Goal: Information Seeking & Learning: Learn about a topic

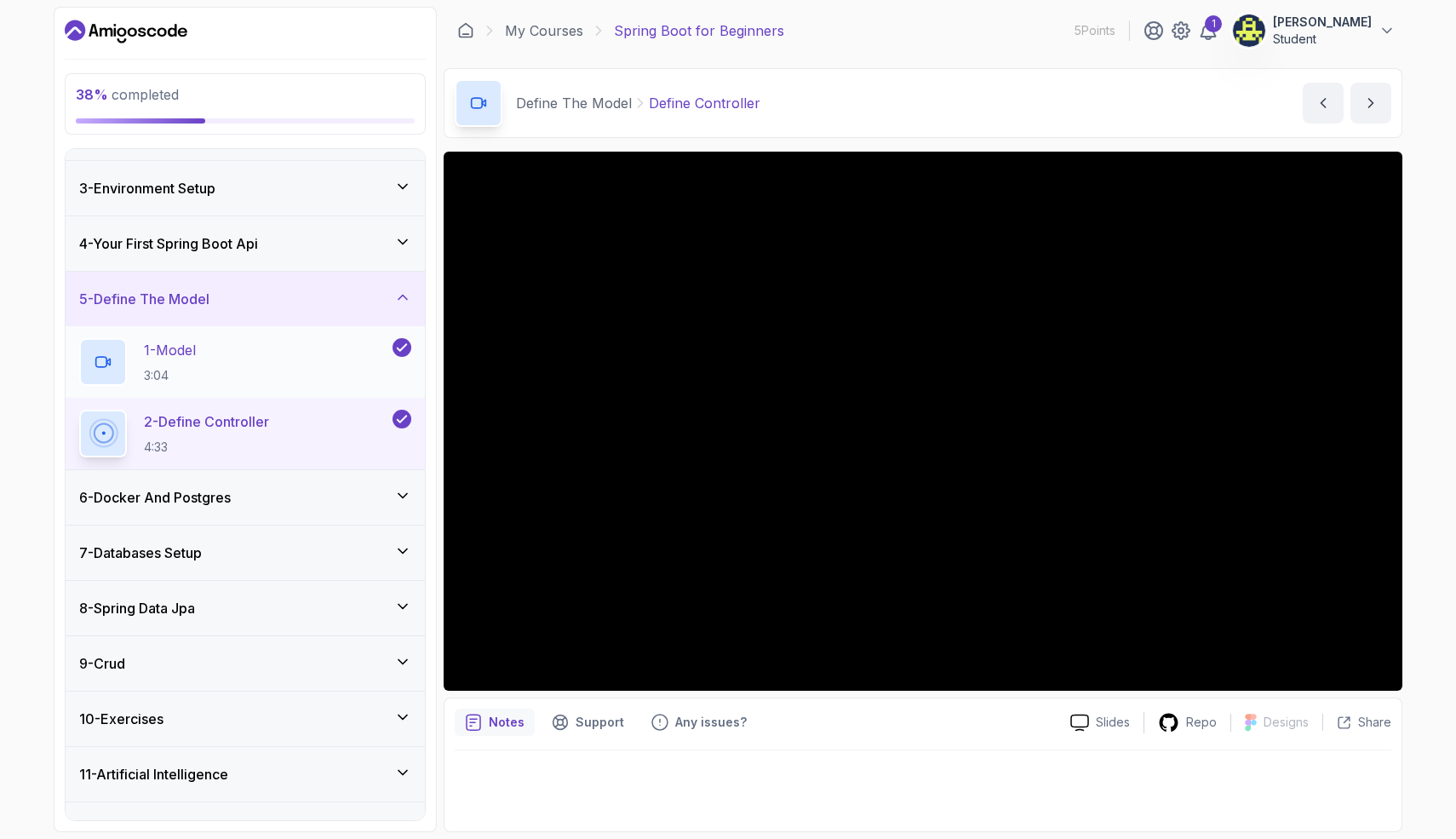
scroll to position [135, 0]
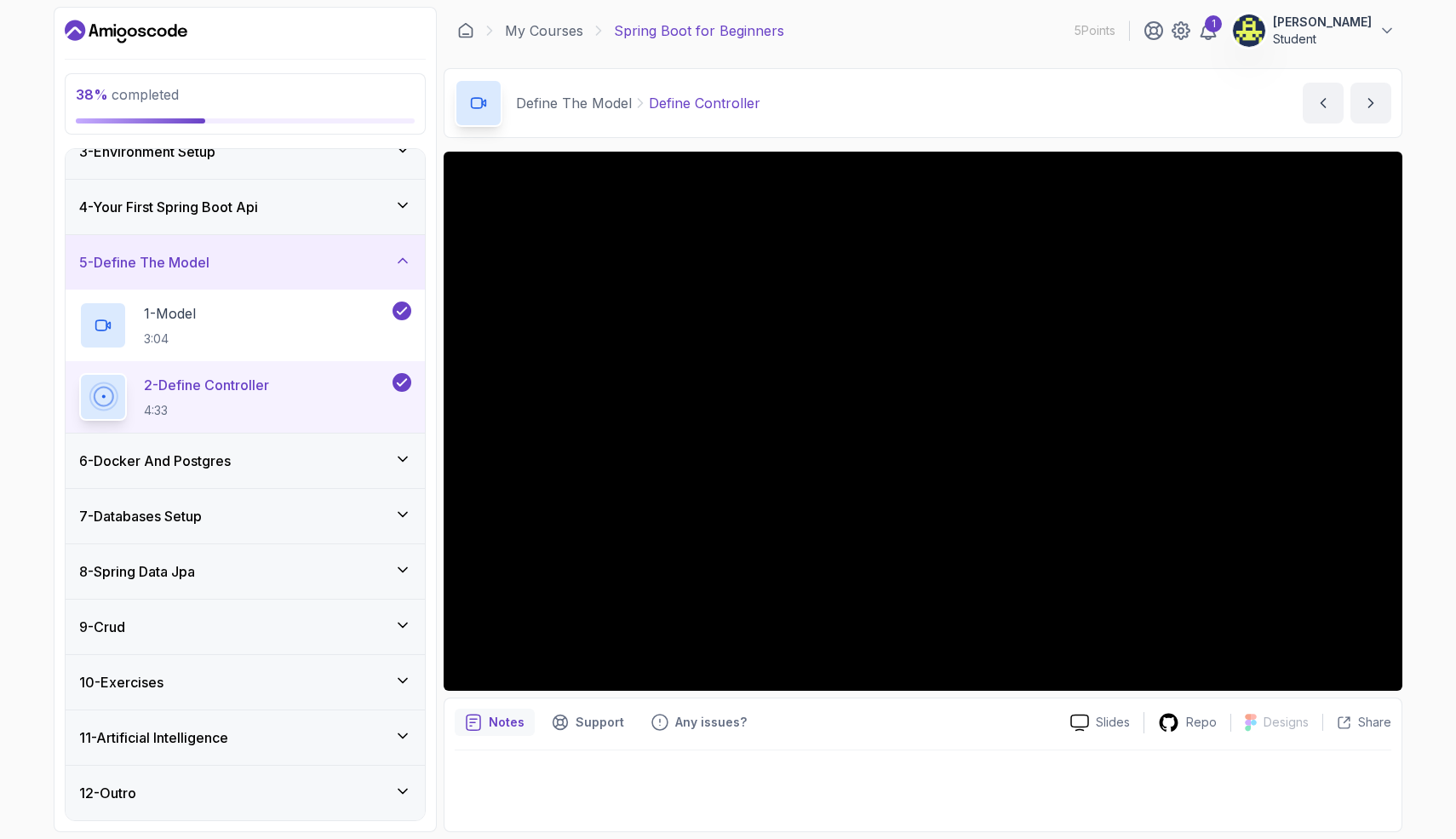
click at [388, 467] on div "6 - Docker And Postgres" at bounding box center [245, 461] width 332 height 21
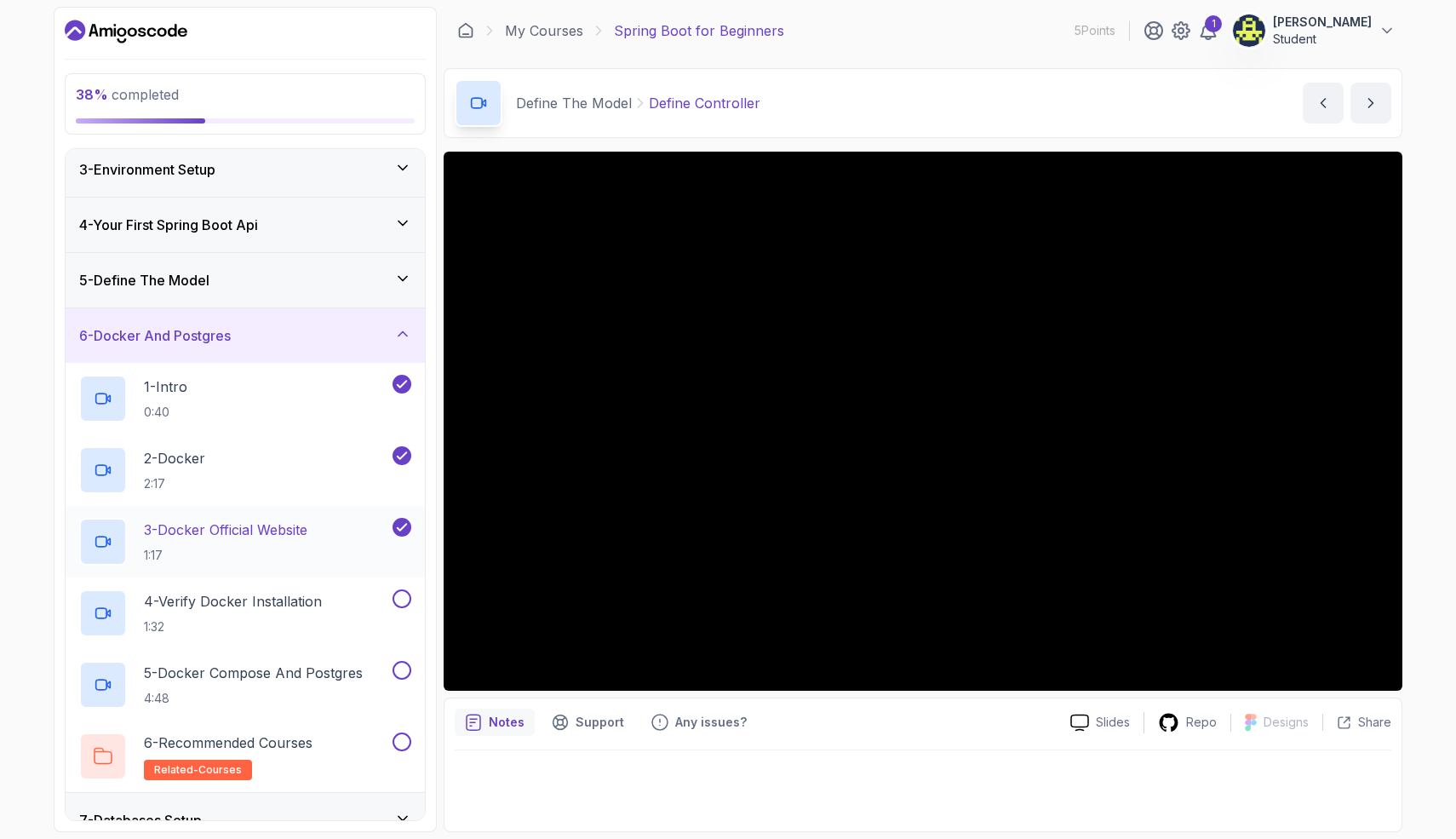
scroll to position [195, 0]
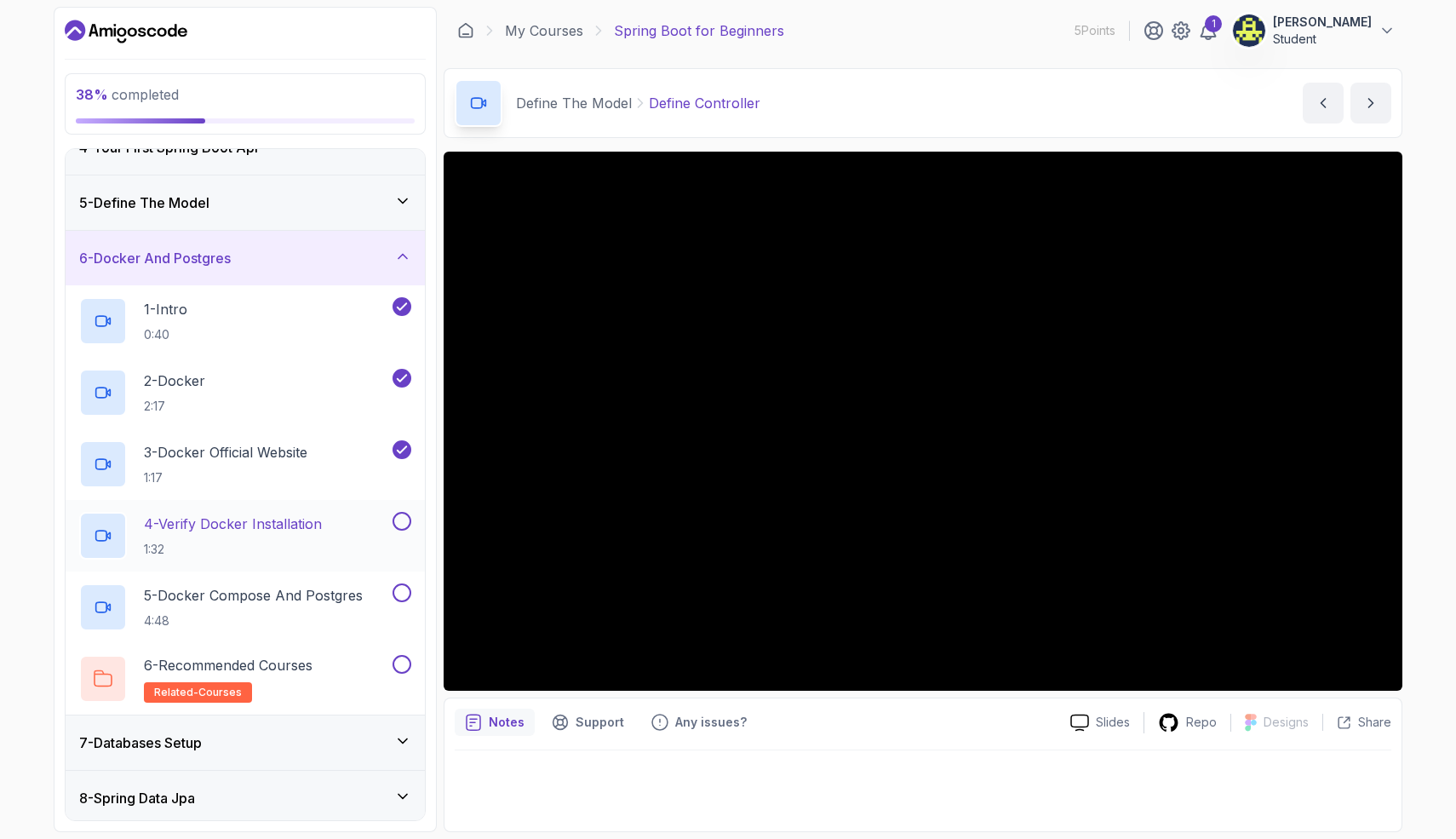
click at [282, 545] on p "1:32" at bounding box center [233, 550] width 178 height 17
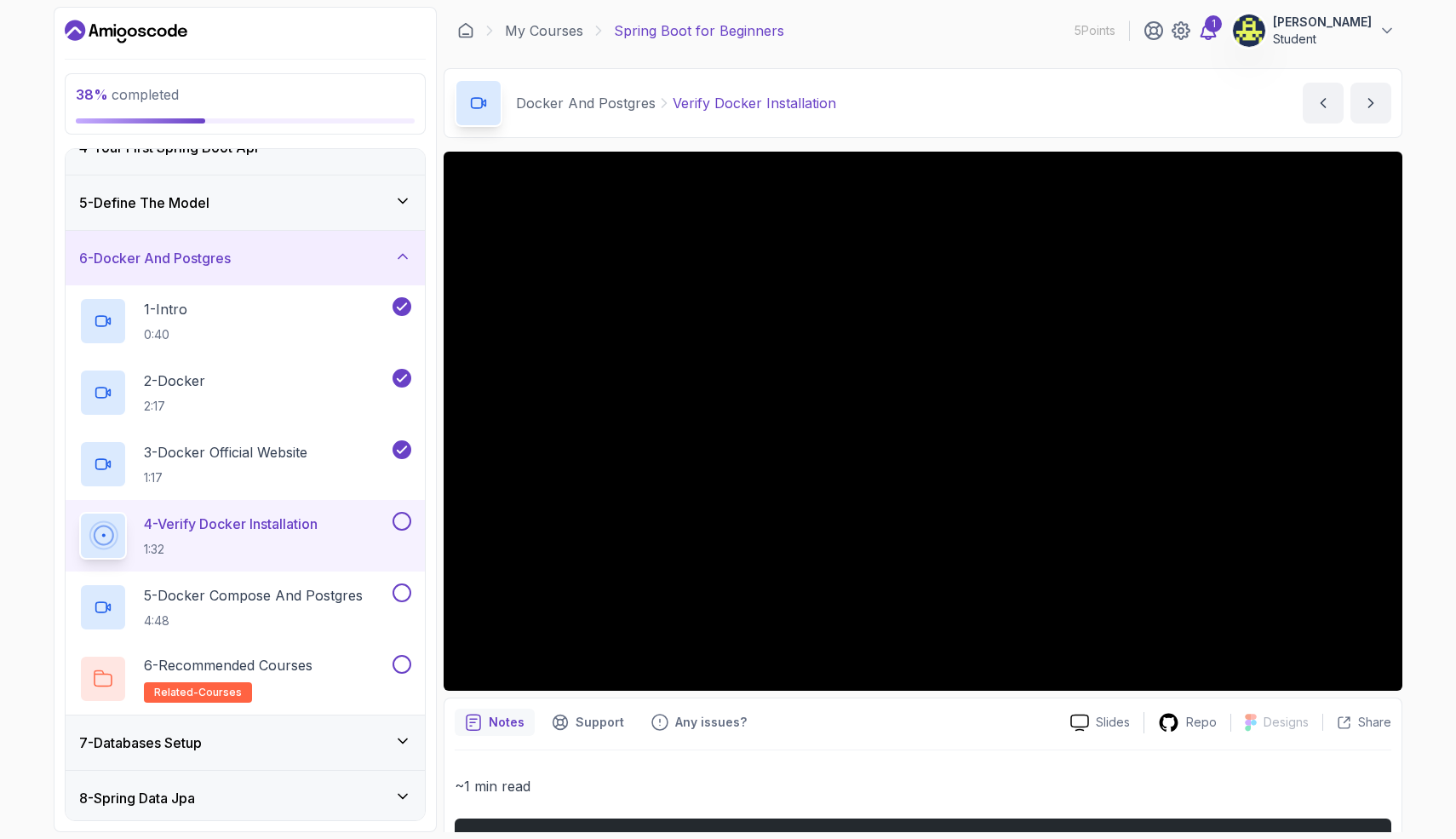
click at [1216, 35] on icon at bounding box center [1208, 31] width 15 height 17
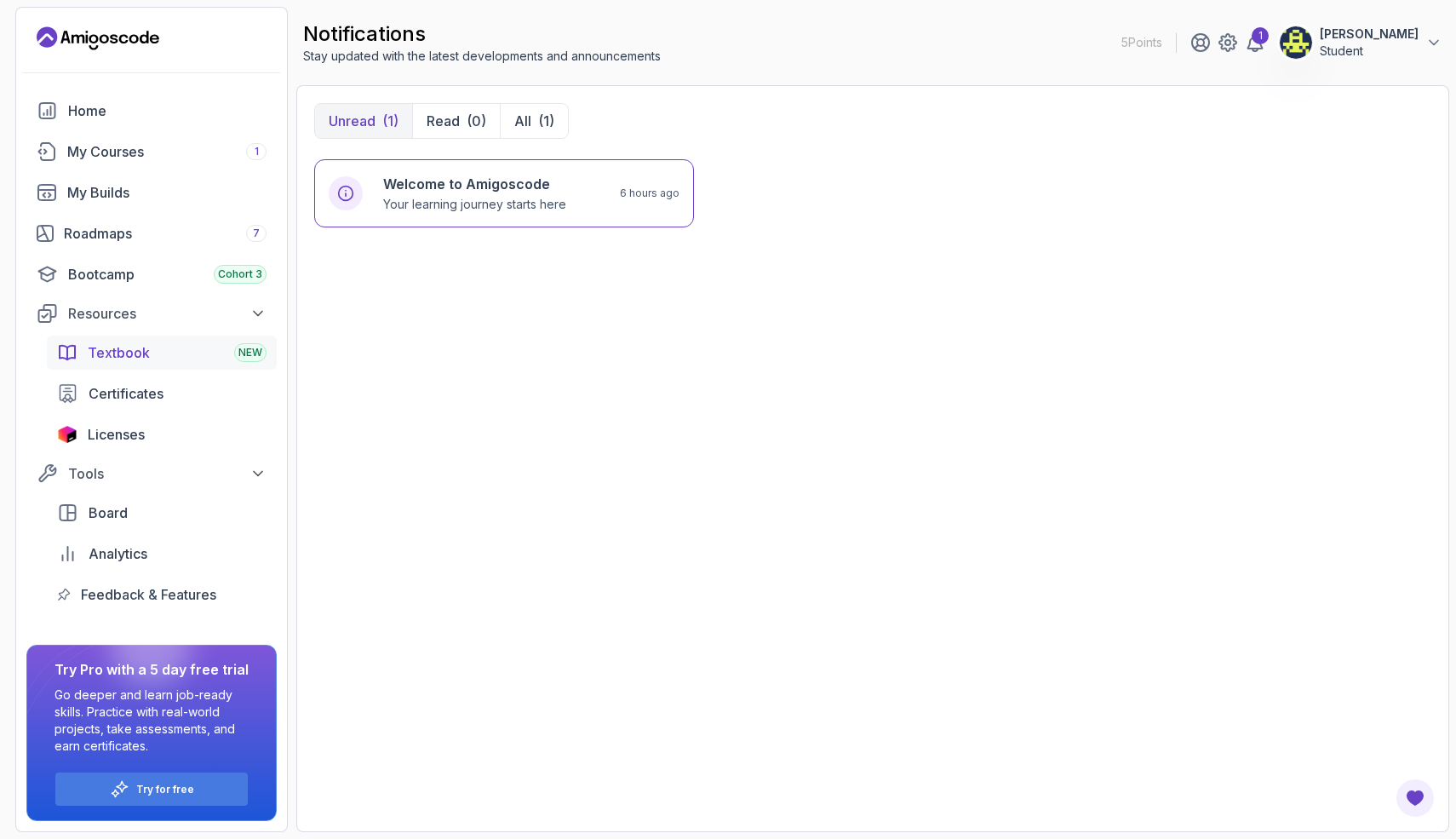
click at [143, 366] on link "Textbook NEW" at bounding box center [162, 352] width 230 height 34
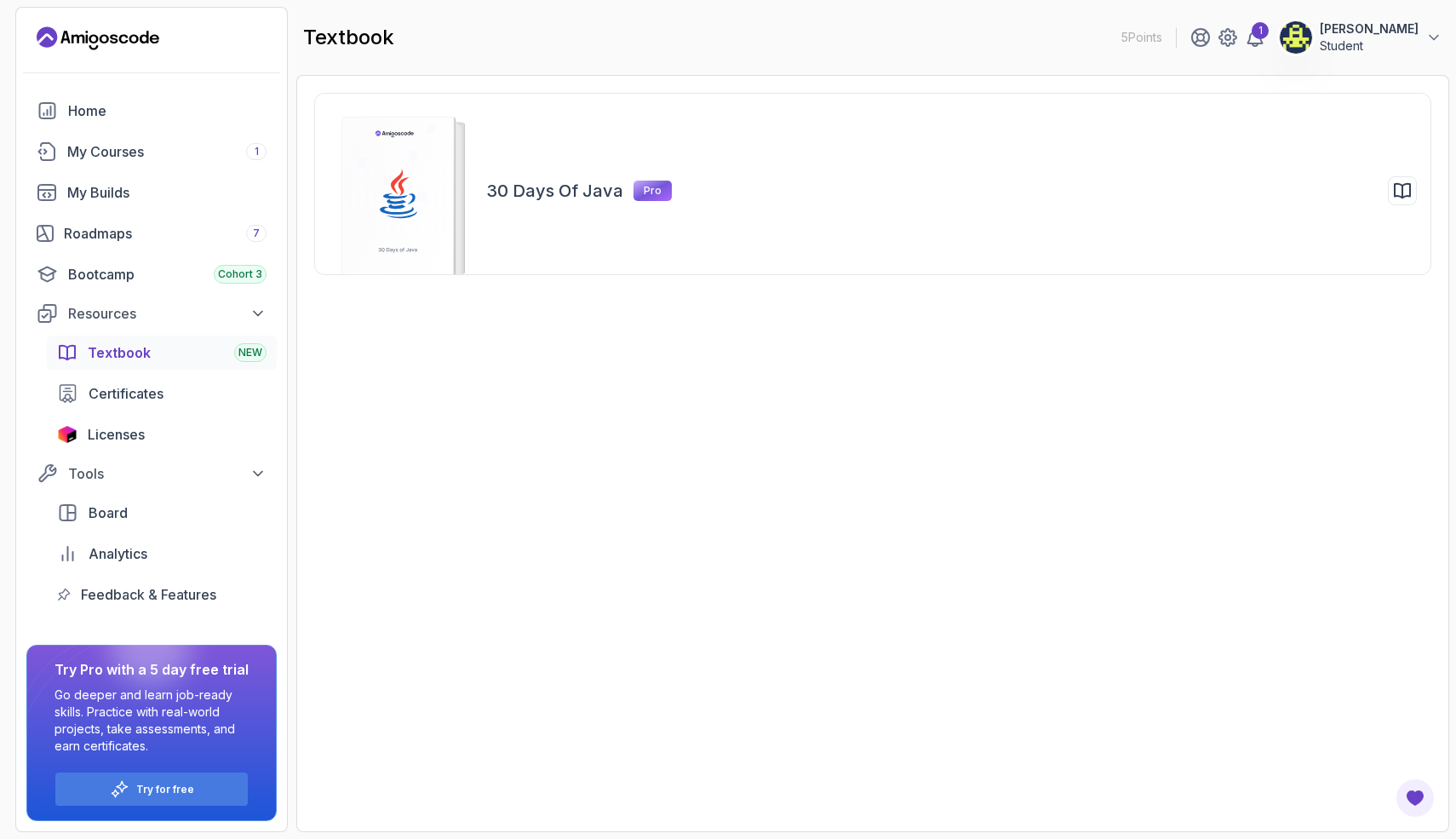
click at [1356, 53] on button "[PERSON_NAME] Student" at bounding box center [1361, 37] width 164 height 34
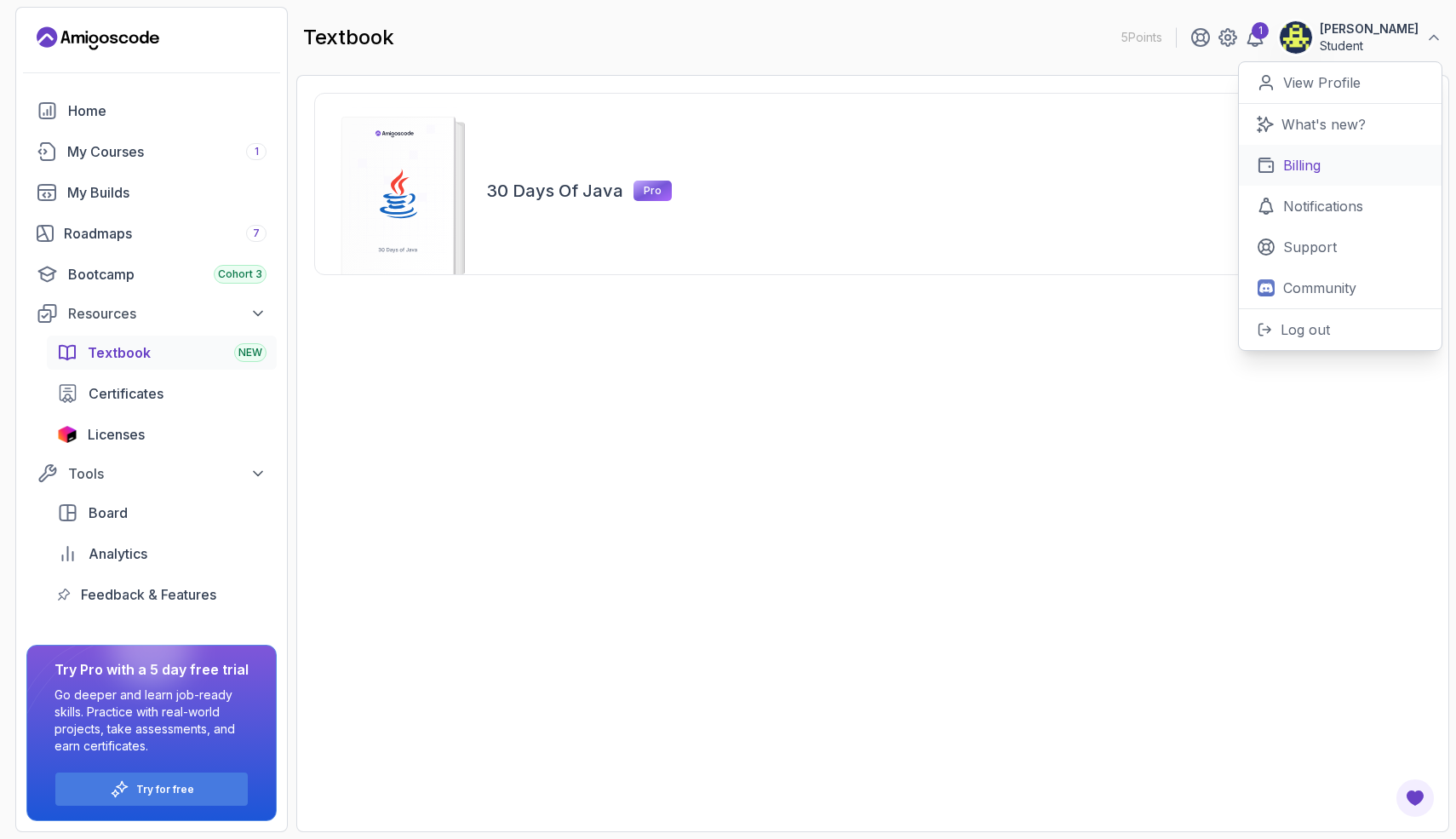
click at [1325, 153] on link "Billing" at bounding box center [1340, 165] width 203 height 41
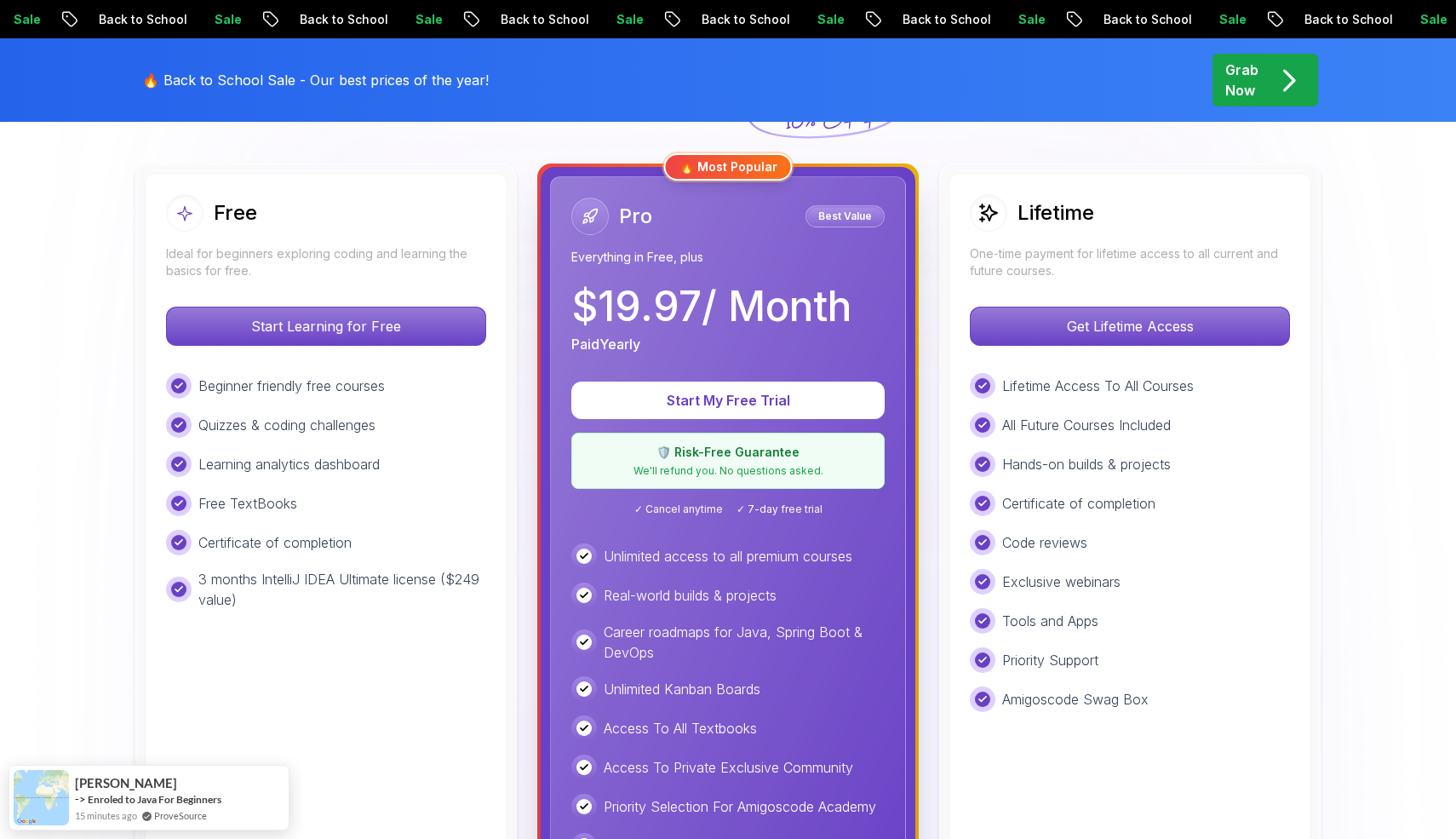
scroll to position [453, 0]
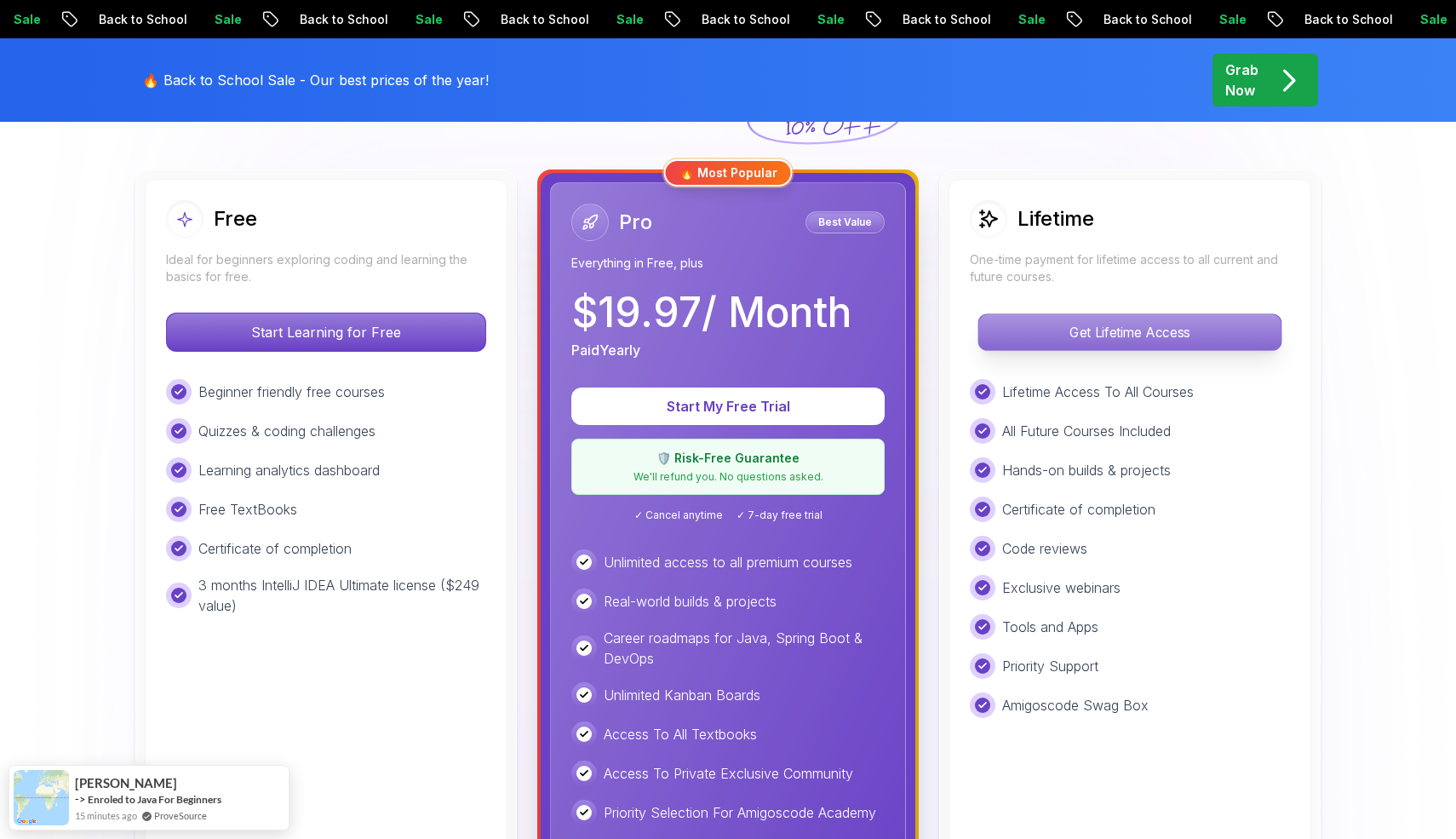
click at [1050, 339] on p "Get Lifetime Access" at bounding box center [1129, 332] width 302 height 35
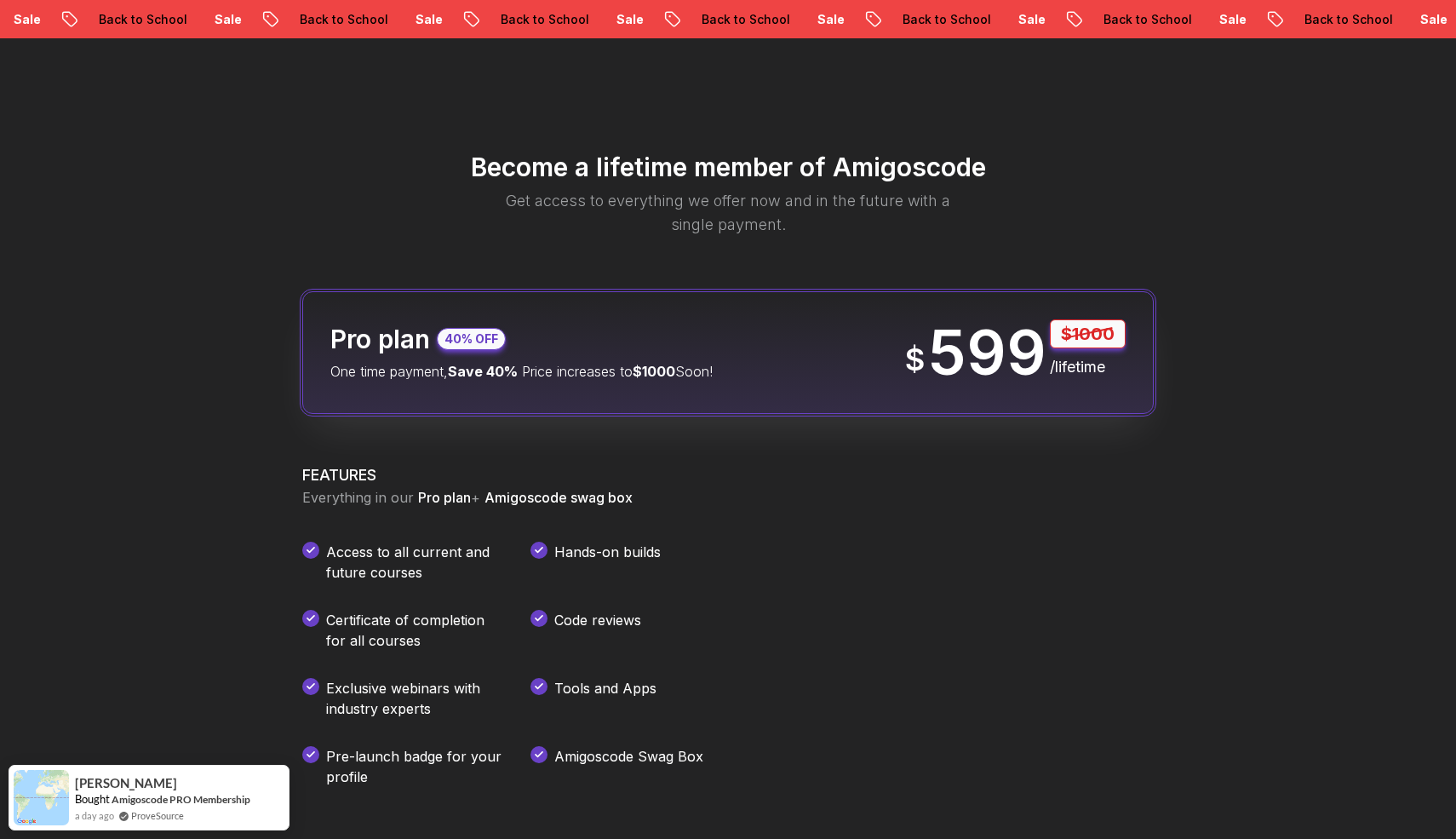
scroll to position [1970, 0]
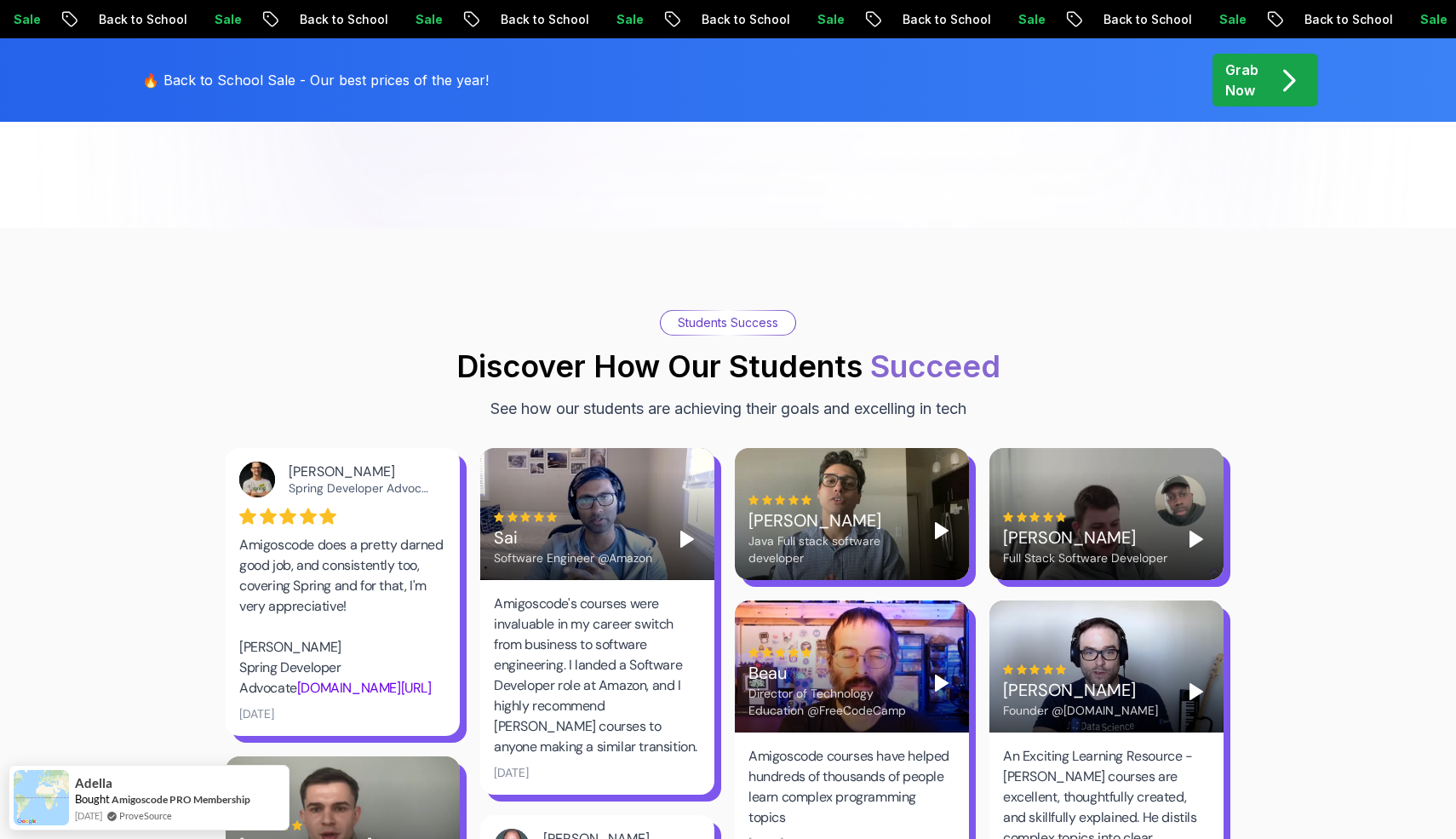
scroll to position [2140, 0]
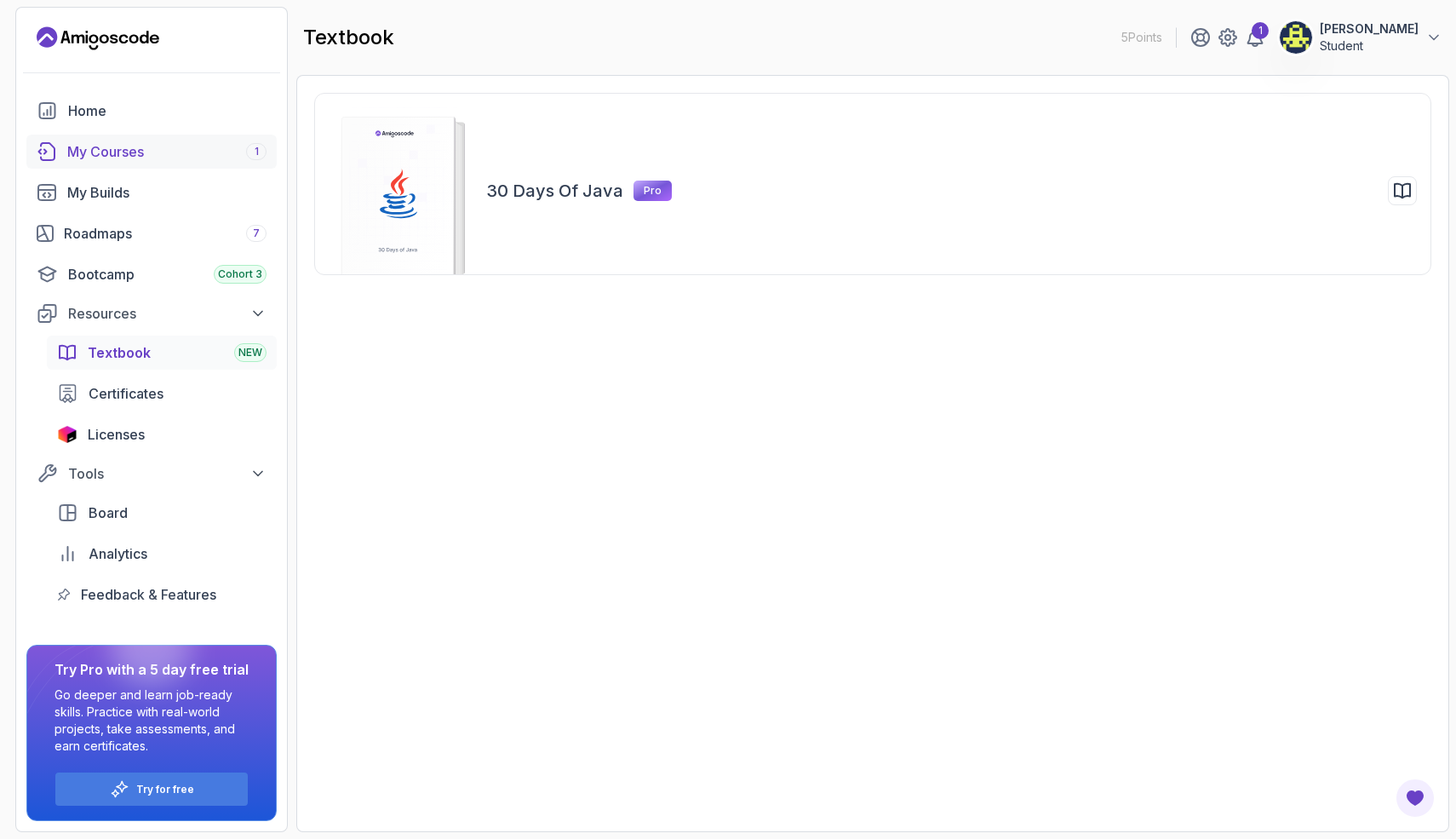
click at [177, 162] on link "My Courses 1" at bounding box center [151, 151] width 250 height 34
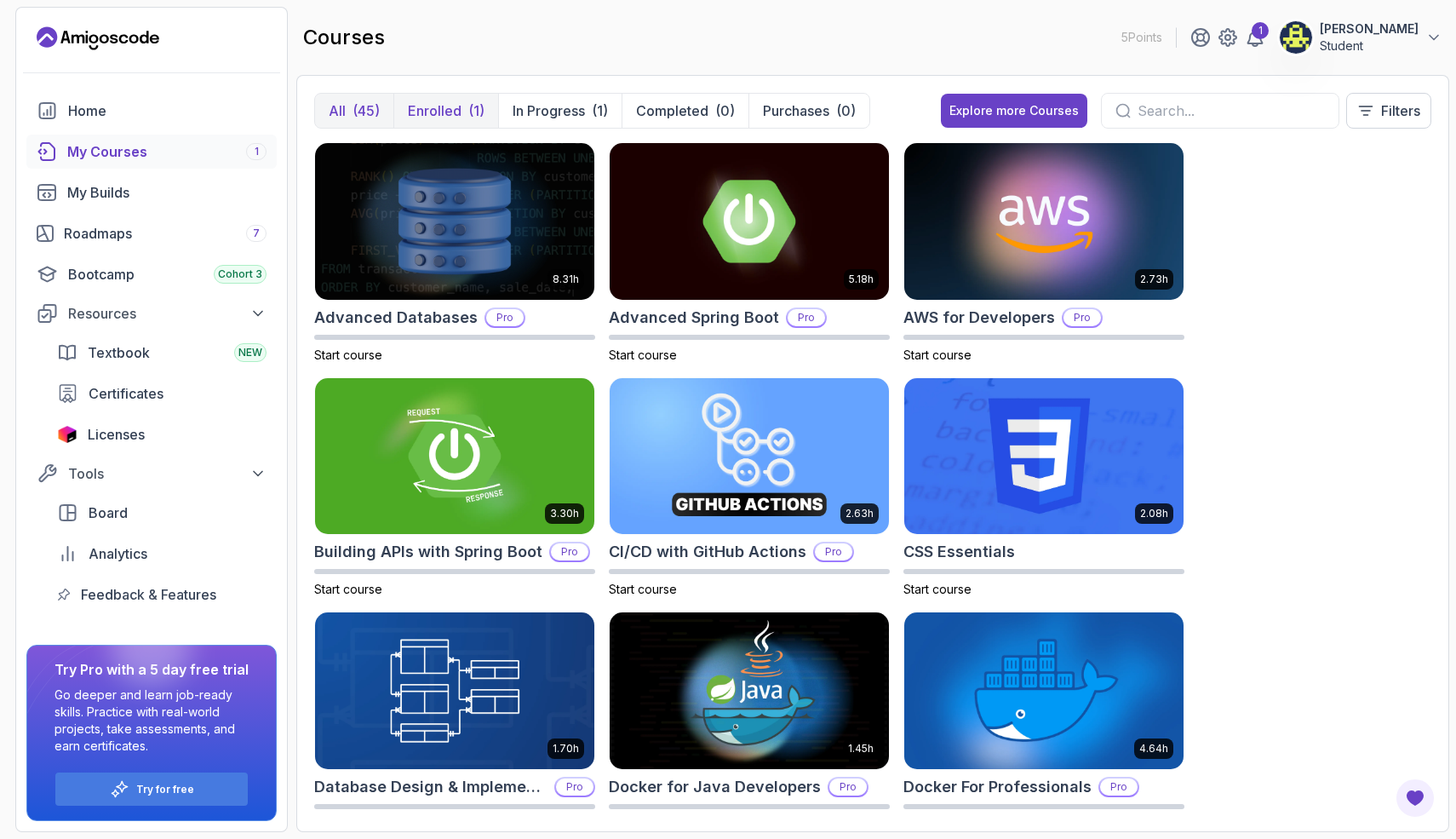
click at [480, 100] on div "(1)" at bounding box center [476, 111] width 16 height 21
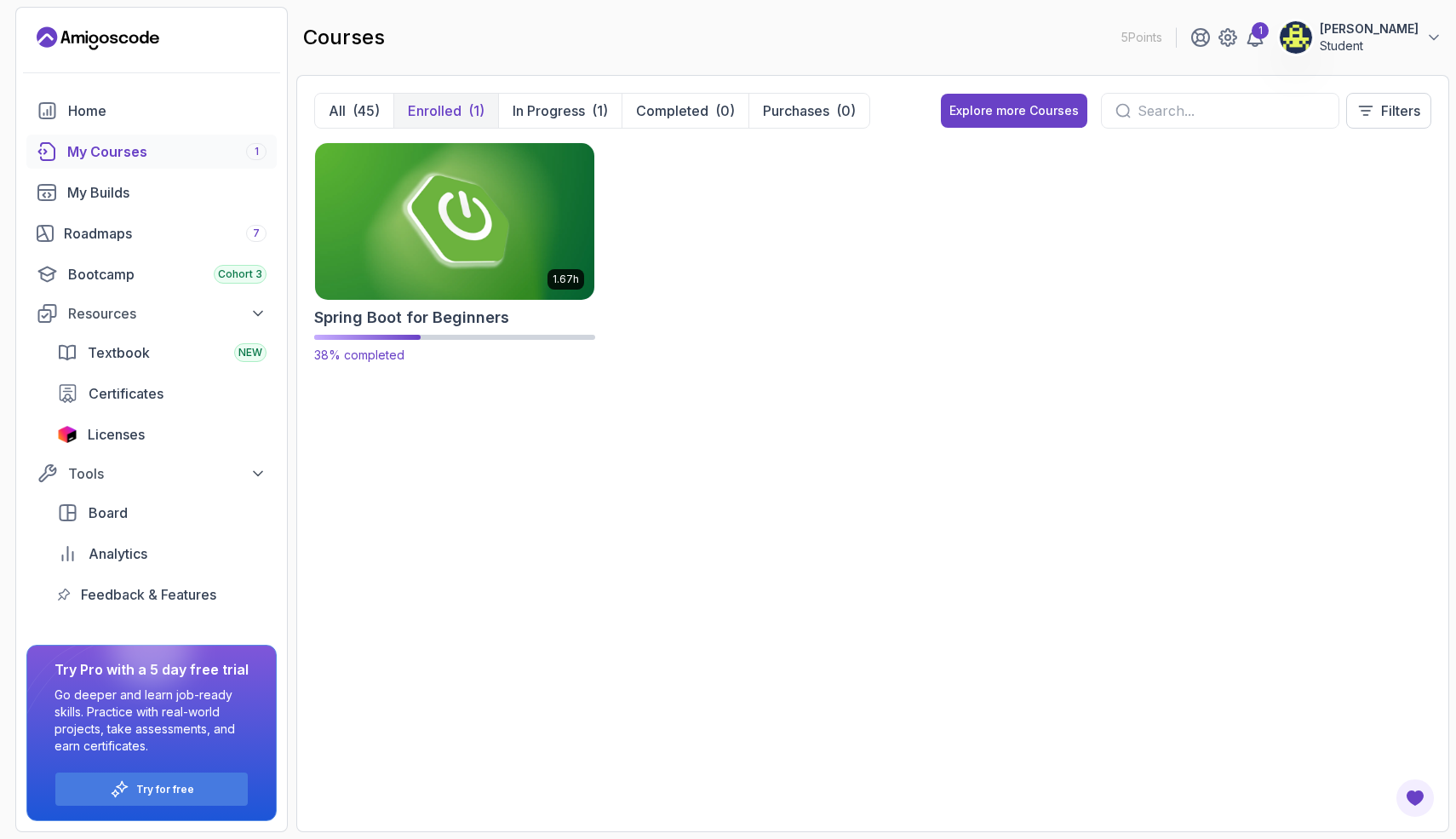
click at [473, 256] on img at bounding box center [454, 221] width 293 height 165
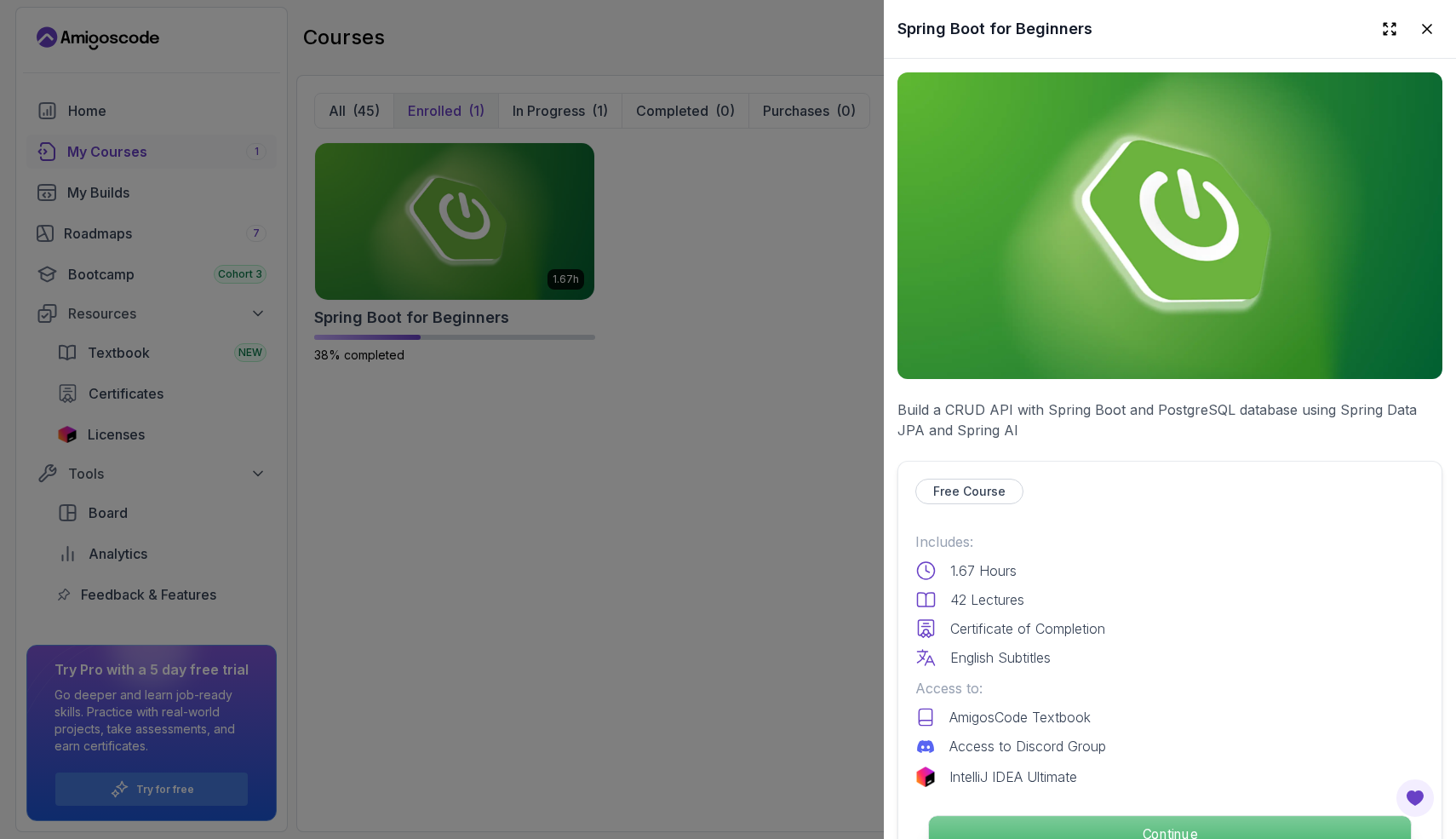
click at [1071, 818] on p "Continue" at bounding box center [1169, 833] width 482 height 35
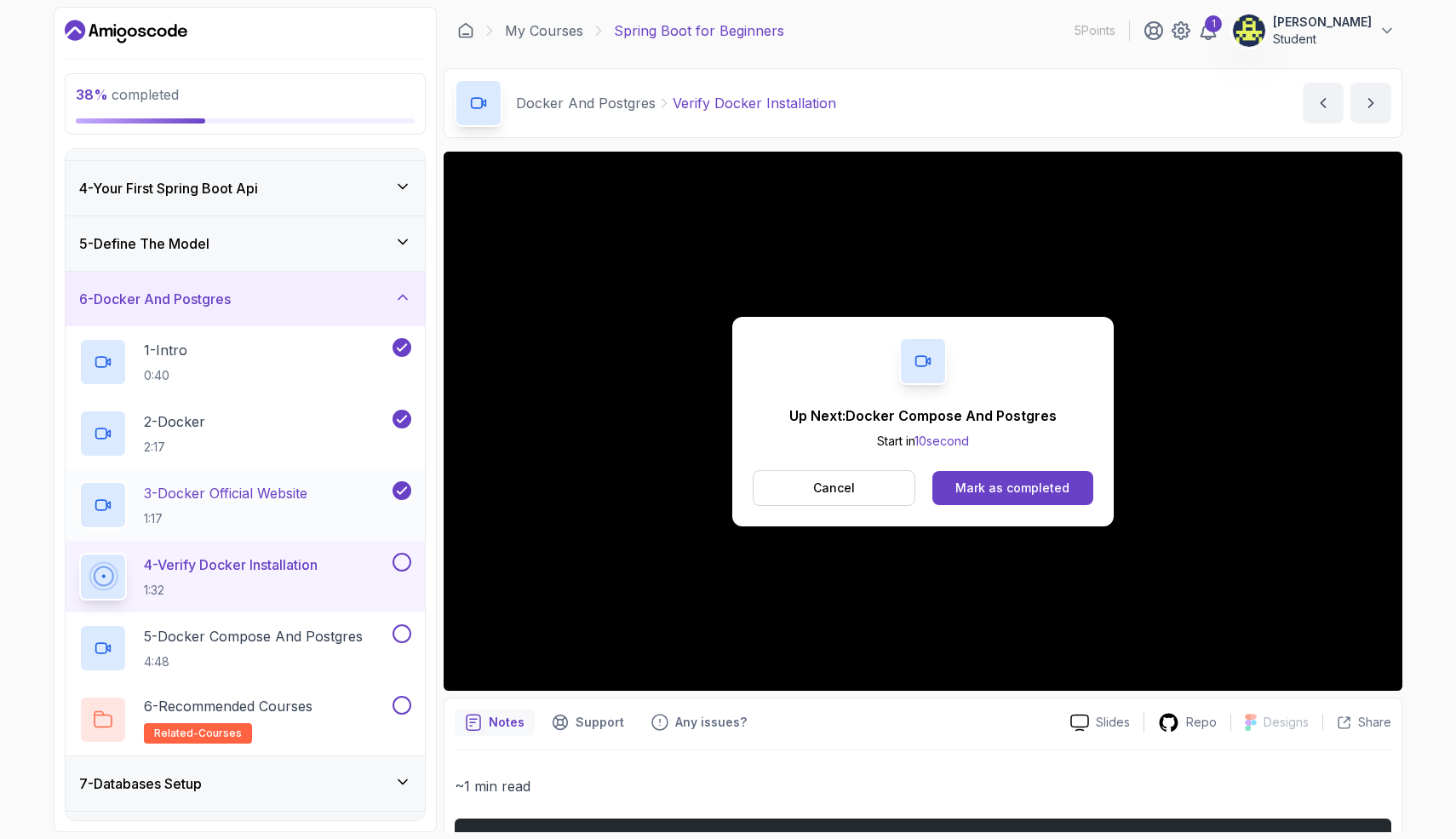
scroll to position [159, 0]
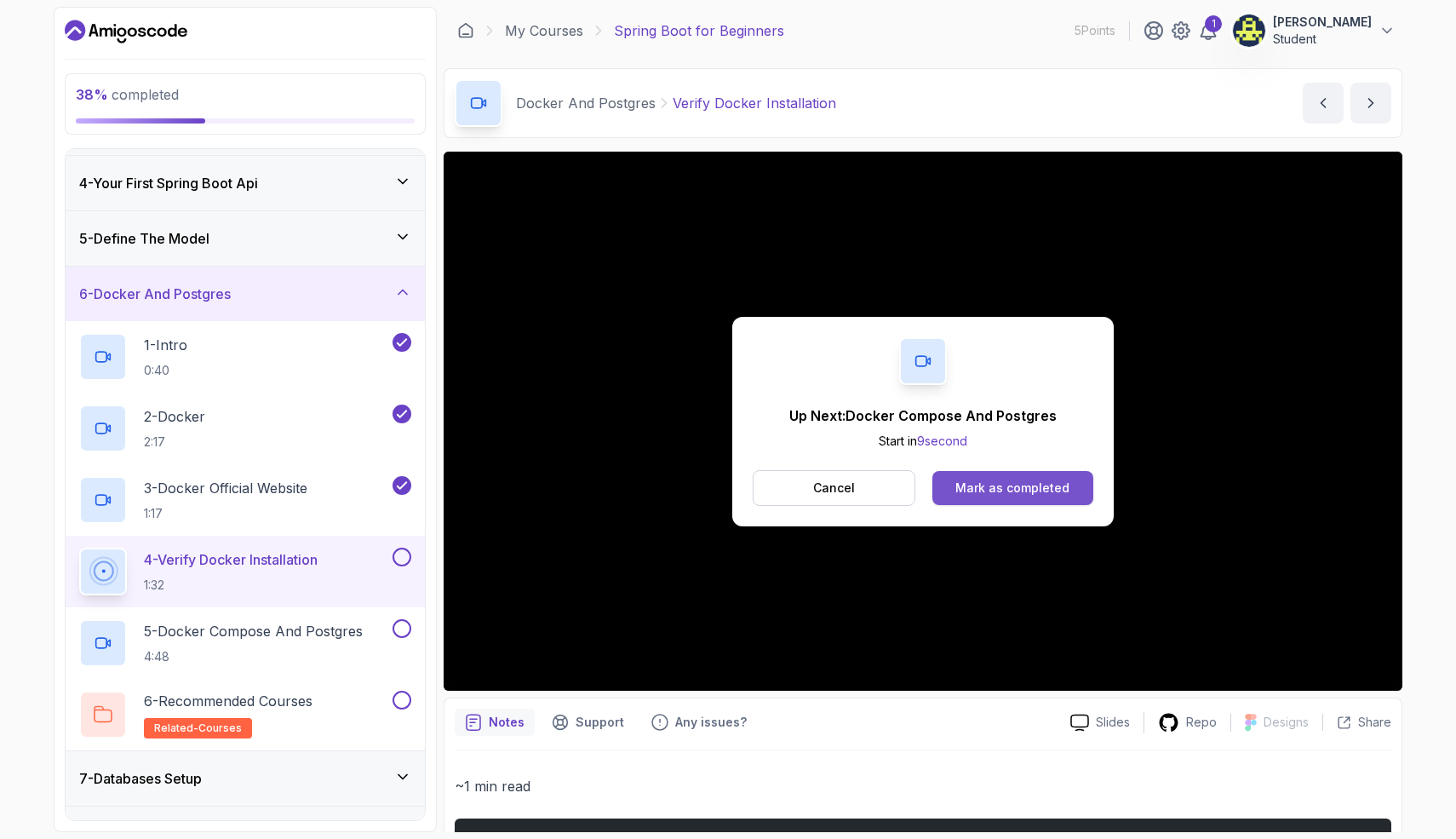
click at [1029, 498] on button "Mark as completed" at bounding box center [1013, 487] width 161 height 34
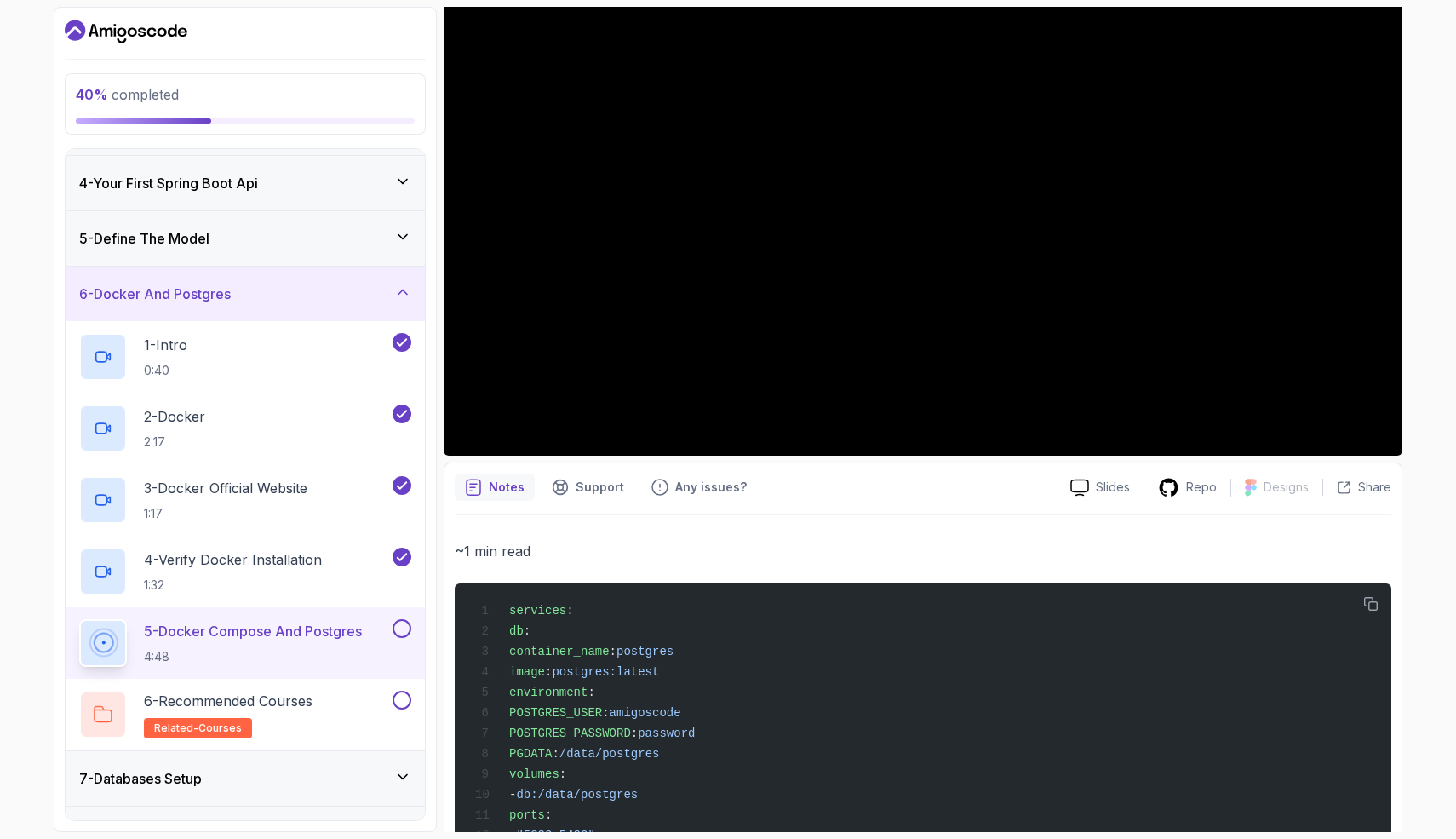
scroll to position [415, 0]
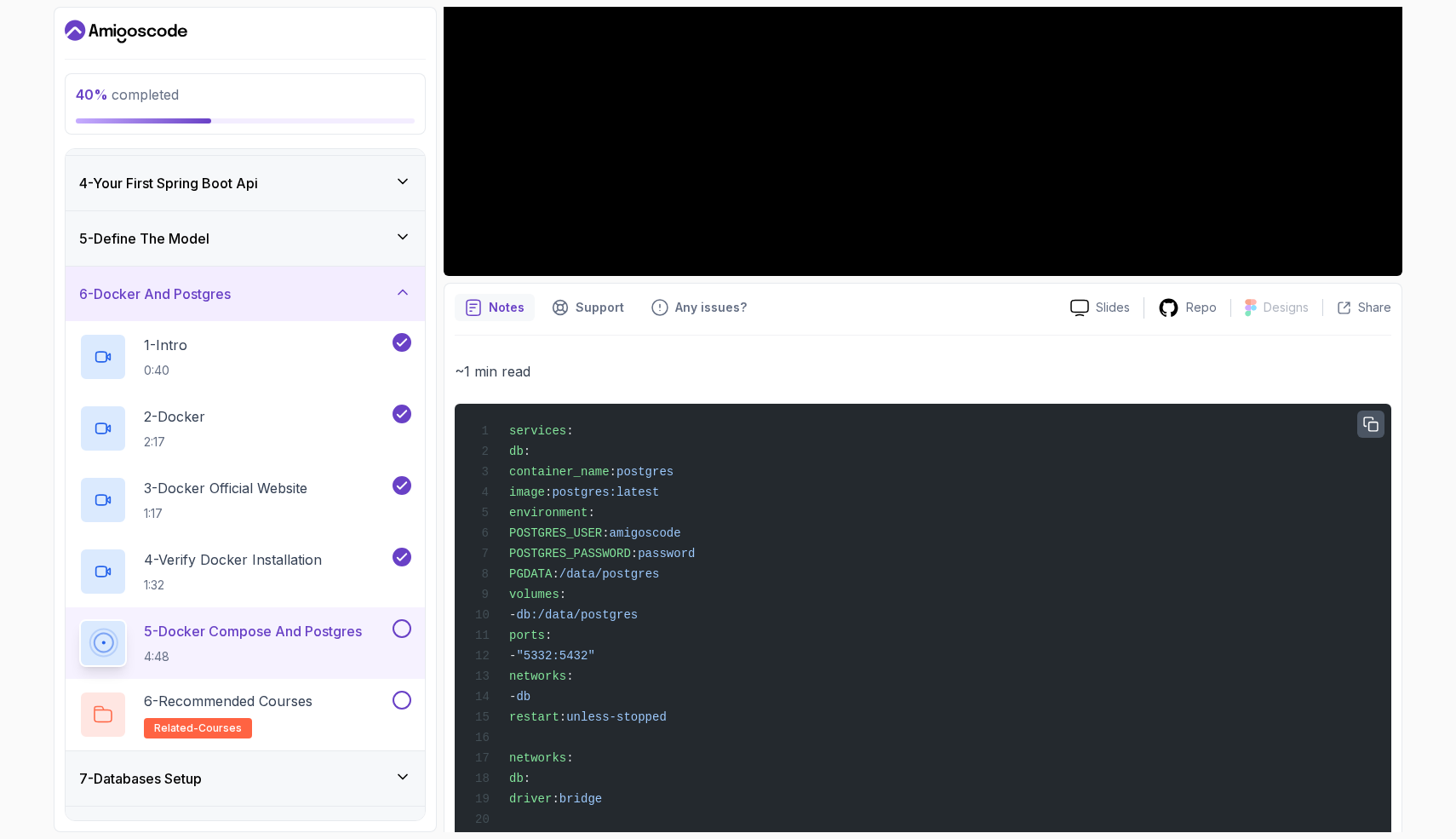
click at [1373, 427] on icon "button" at bounding box center [1371, 425] width 16 height 16
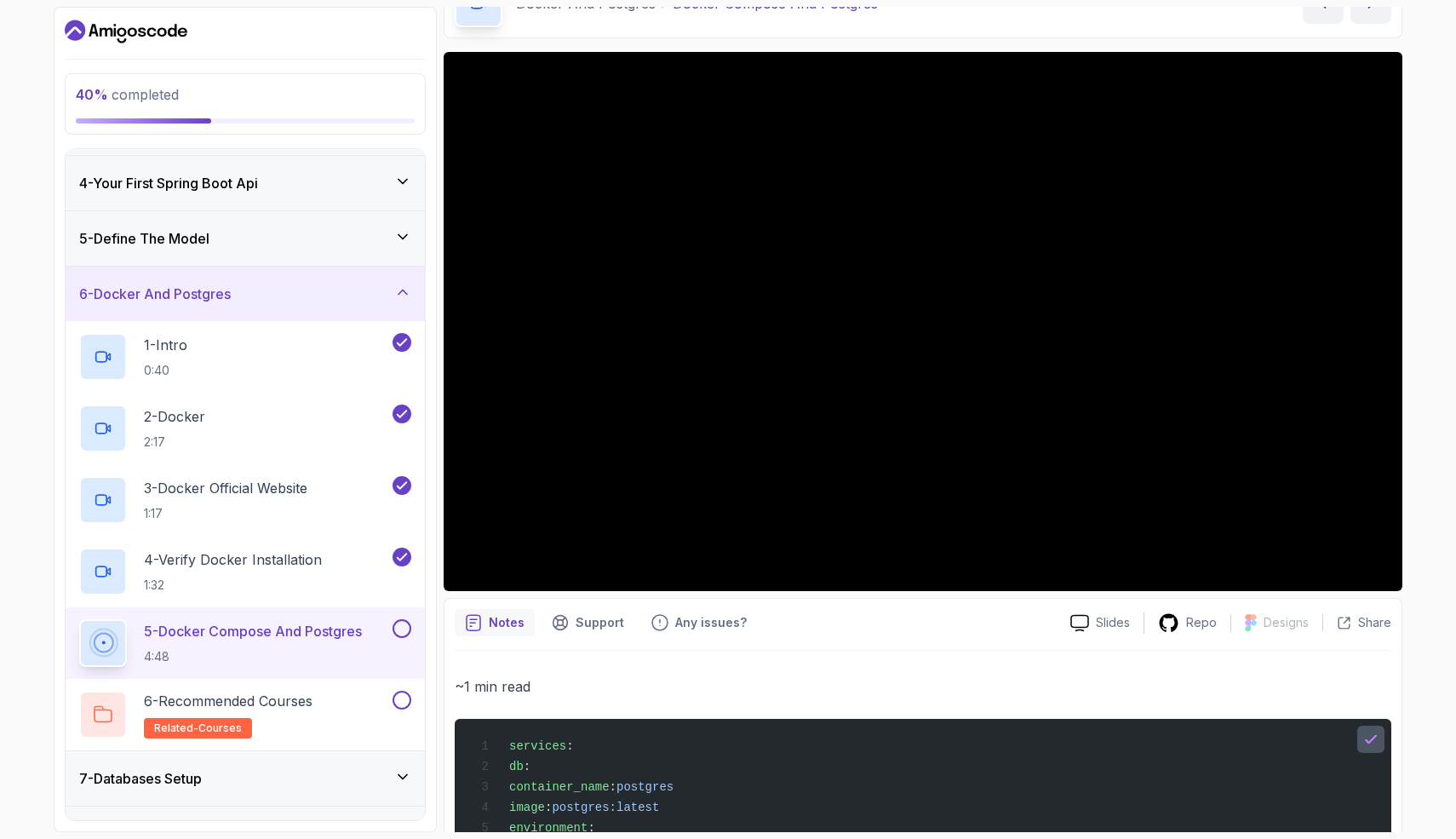
scroll to position [28, 0]
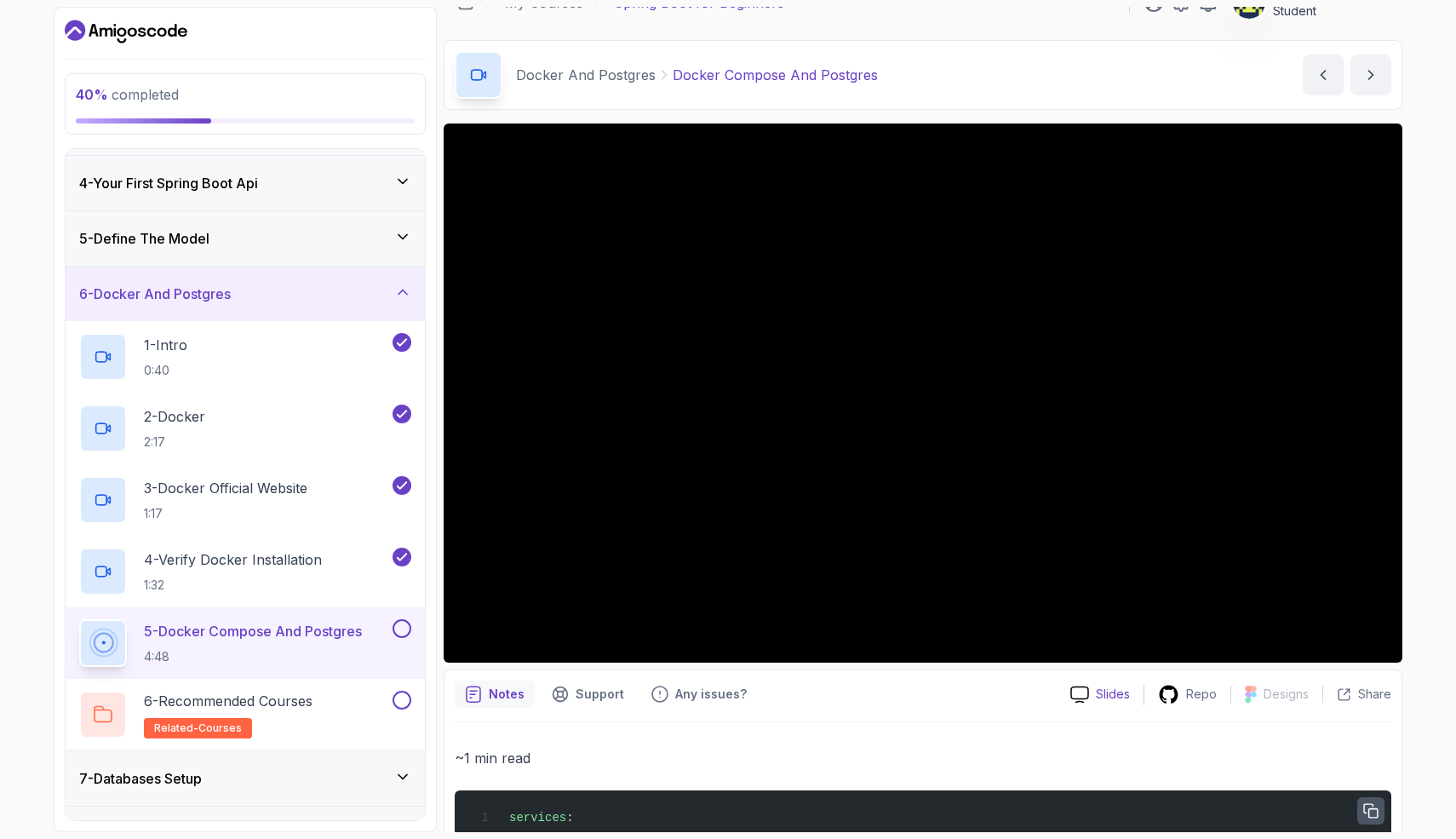
click at [1088, 695] on icon at bounding box center [1079, 694] width 17 height 16
